Goal: Transaction & Acquisition: Purchase product/service

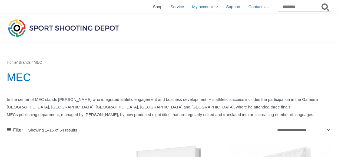
click at [153, 8] on span "Shop" at bounding box center [157, 7] width 9 height 14
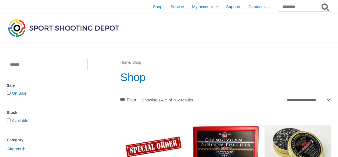
click at [153, 7] on span "Shop" at bounding box center [157, 7] width 9 height 14
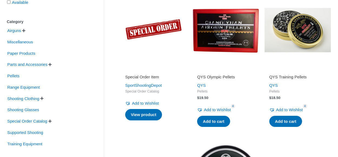
scroll to position [119, 0]
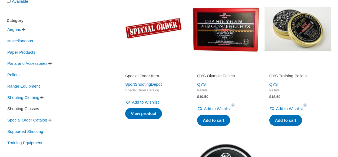
click at [18, 109] on span "Shooting Glasses" at bounding box center [23, 108] width 33 height 9
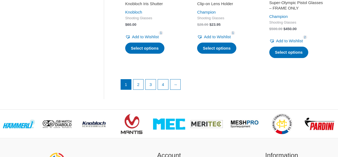
scroll to position [823, 0]
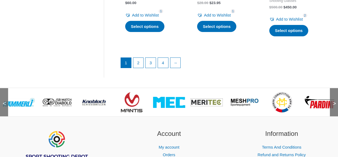
click at [174, 105] on img at bounding box center [169, 102] width 32 height 11
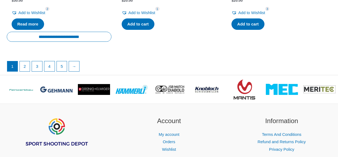
scroll to position [1050, 0]
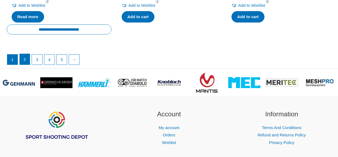
click at [26, 65] on link "2" at bounding box center [25, 59] width 10 height 11
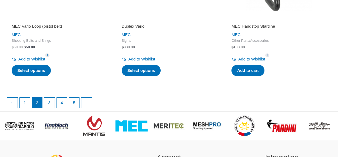
scroll to position [984, 0]
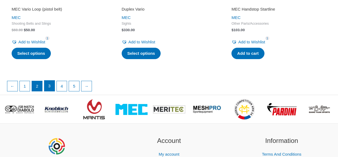
click at [50, 84] on link "3" at bounding box center [49, 85] width 10 height 11
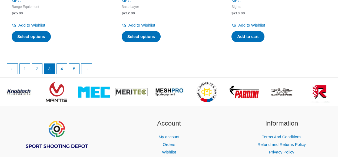
scroll to position [1018, 0]
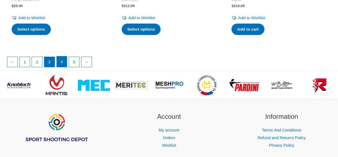
click at [63, 60] on link "4" at bounding box center [62, 61] width 10 height 11
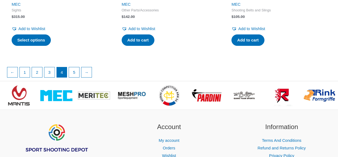
scroll to position [989, 0]
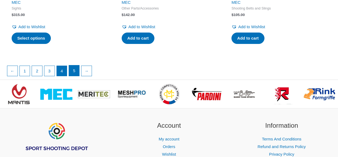
click at [75, 68] on link "5" at bounding box center [74, 70] width 10 height 11
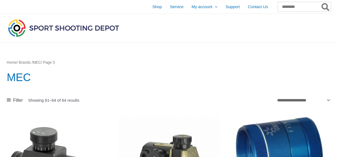
click at [279, 9] on input "Search for:" at bounding box center [304, 7] width 53 height 10
type input "*******"
click at [321, 2] on button "Search" at bounding box center [326, 7] width 11 height 10
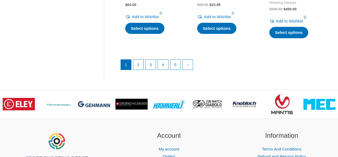
scroll to position [823, 0]
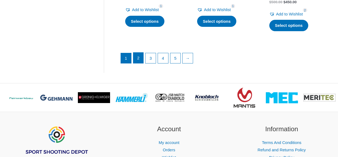
click at [140, 59] on link "2" at bounding box center [138, 58] width 10 height 11
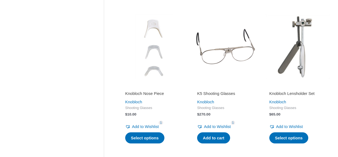
scroll to position [568, 0]
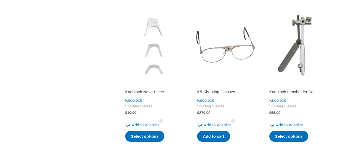
click at [225, 52] on img at bounding box center [225, 45] width 67 height 67
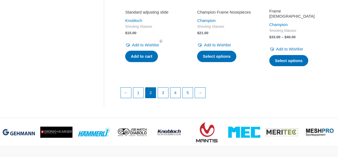
scroll to position [796, 0]
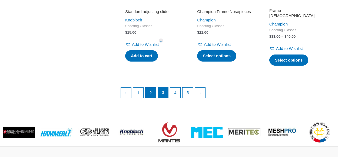
click at [162, 96] on link "3" at bounding box center [163, 92] width 10 height 11
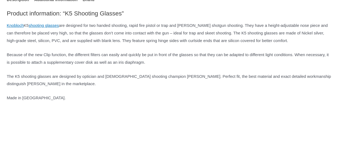
scroll to position [347, 0]
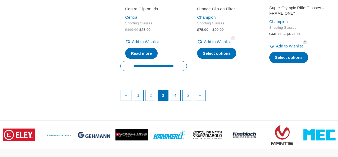
scroll to position [812, 0]
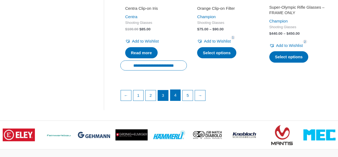
click at [175, 100] on link "4" at bounding box center [176, 95] width 10 height 11
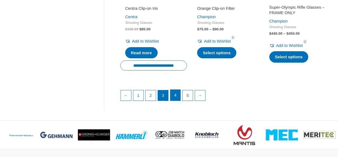
click at [175, 100] on link "4" at bounding box center [176, 95] width 10 height 11
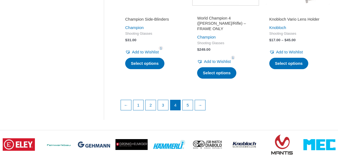
scroll to position [801, 0]
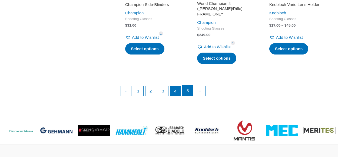
click at [191, 93] on link "5" at bounding box center [188, 90] width 10 height 11
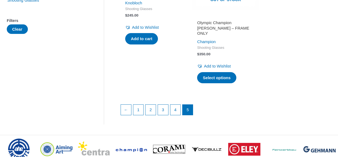
scroll to position [173, 0]
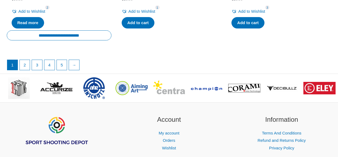
scroll to position [1050, 0]
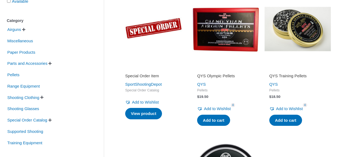
scroll to position [119, 0]
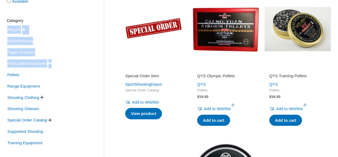
drag, startPoint x: 74, startPoint y: 58, endPoint x: 45, endPoint y: 15, distance: 51.4
click at [45, 15] on div "Clear Sale On Sale Stock Available Category Airguns   Air Pistols Air Rifles …" at bounding box center [47, 44] width 81 height 208
